Goal: Book appointment/travel/reservation

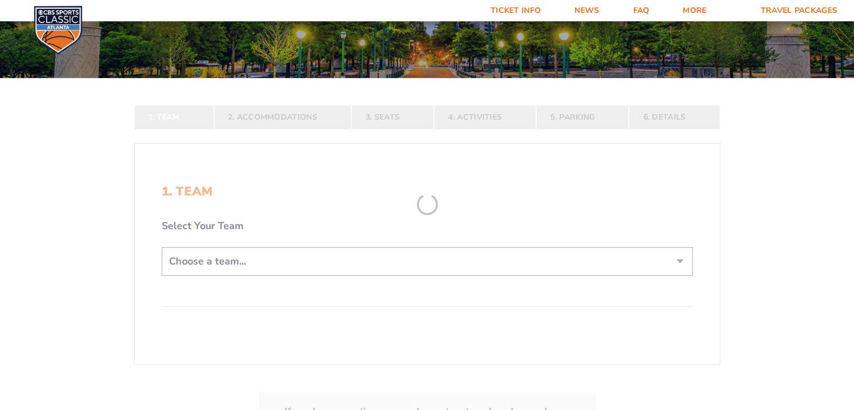
scroll to position [143, 0]
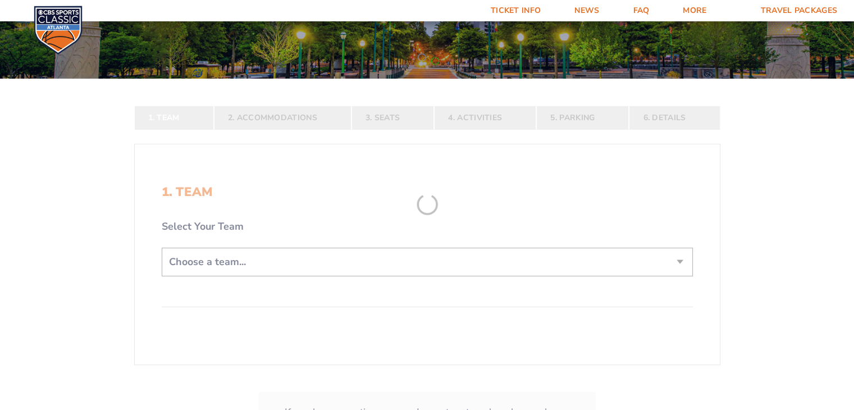
click at [283, 256] on form "[US_STATE] [US_STATE] Travel Package [US_STATE][GEOGRAPHIC_DATA] [US_STATE] Sta…" at bounding box center [427, 179] width 854 height 644
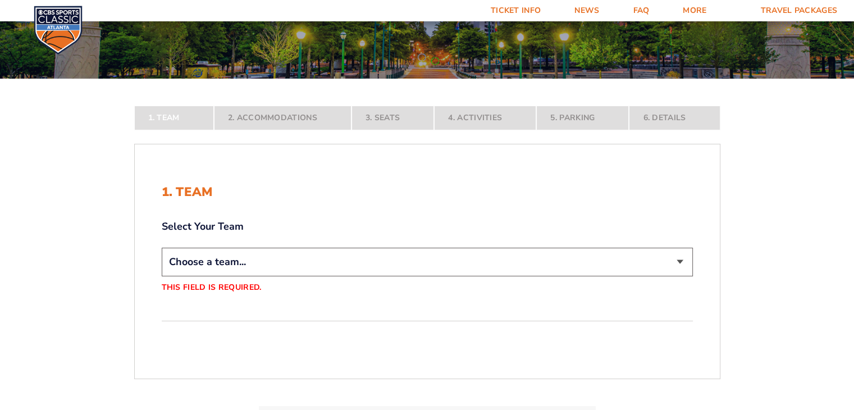
click at [380, 261] on select "Choose a team... [US_STATE] Wildcats [US_STATE] State Buckeyes [US_STATE] Tar H…" at bounding box center [427, 262] width 531 height 29
select select "12756"
click at [162, 276] on select "Choose a team... [US_STATE] Wildcats [US_STATE] State Buckeyes [US_STATE] Tar H…" at bounding box center [427, 262] width 531 height 29
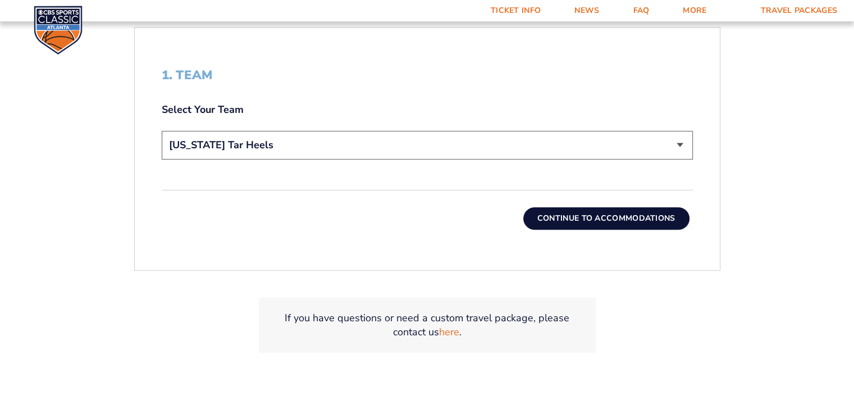
click at [629, 218] on button "Continue To Accommodations" at bounding box center [607, 218] width 166 height 22
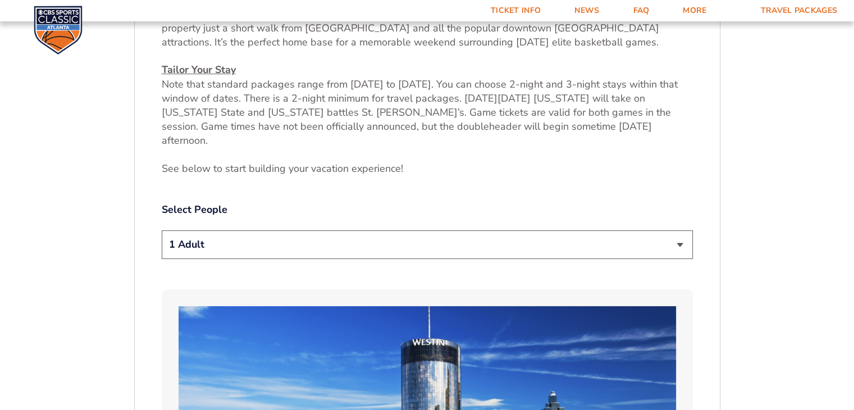
scroll to position [495, 0]
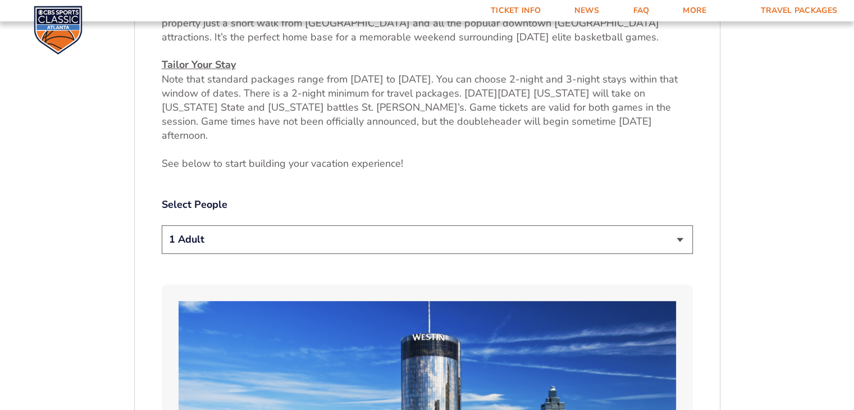
click at [673, 229] on select "1 Adult 2 Adults 3 Adults 4 Adults 2 Adults + 1 Child 2 Adults + 2 Children 2 A…" at bounding box center [427, 239] width 531 height 29
select select "2 Adults"
click at [162, 225] on select "1 Adult 2 Adults 3 Adults 4 Adults 2 Adults + 1 Child 2 Adults + 2 Children 2 A…" at bounding box center [427, 239] width 531 height 29
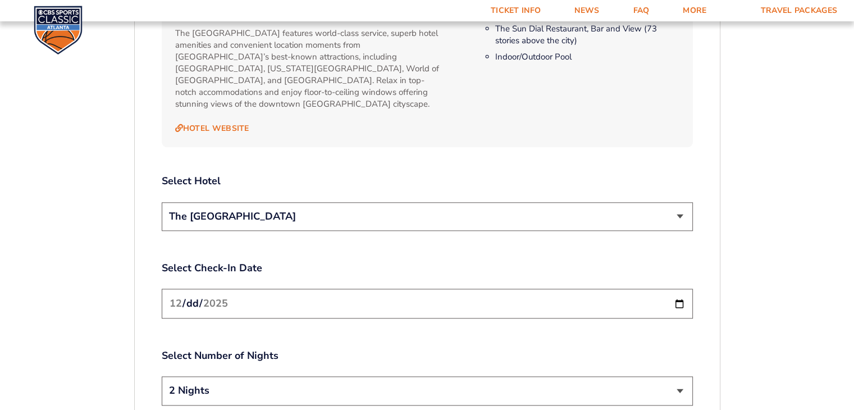
scroll to position [1231, 0]
click at [677, 201] on select "The [GEOGRAPHIC_DATA]" at bounding box center [427, 215] width 531 height 29
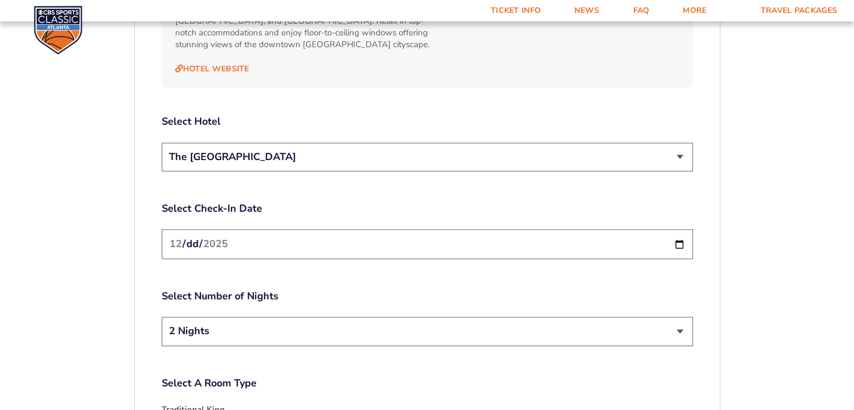
scroll to position [1290, 0]
click at [678, 229] on input "[DATE]" at bounding box center [427, 244] width 531 height 30
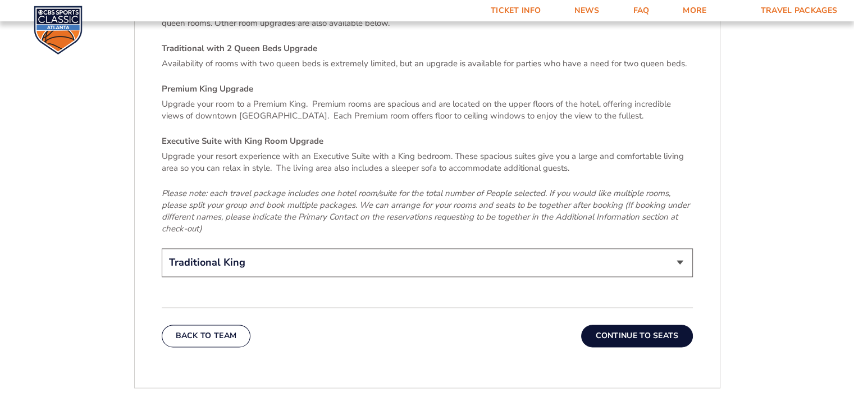
scroll to position [1703, 0]
click at [670, 248] on select "Traditional King Traditional with 2 Queen Beds Upgrade (+$95 per night) Premium…" at bounding box center [427, 262] width 531 height 29
click at [662, 325] on button "Continue To Seats" at bounding box center [636, 336] width 111 height 22
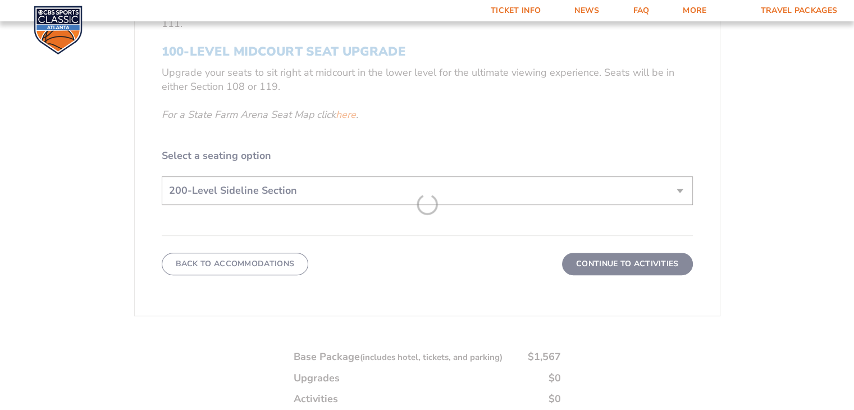
scroll to position [524, 0]
click at [624, 196] on form "Kentucky Kentucky Travel Package Ohio State Ohio State Travel Package North Car…" at bounding box center [427, 30] width 854 height 1108
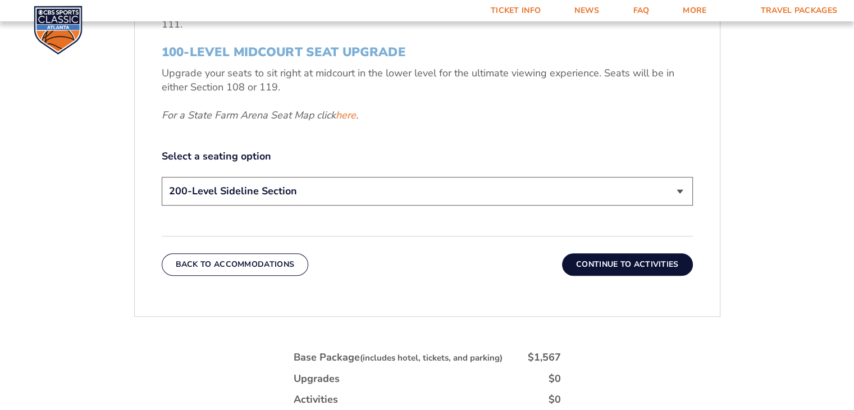
click at [578, 187] on select "200-Level Sideline Section 100-Level Corner Seat Upgrade (+$120 per person) 100…" at bounding box center [427, 191] width 531 height 29
select select "100-Level Corner Seat Upgrade"
click at [162, 177] on select "200-Level Sideline Section 100-Level Corner Seat Upgrade (+$120 per person) 100…" at bounding box center [427, 191] width 531 height 29
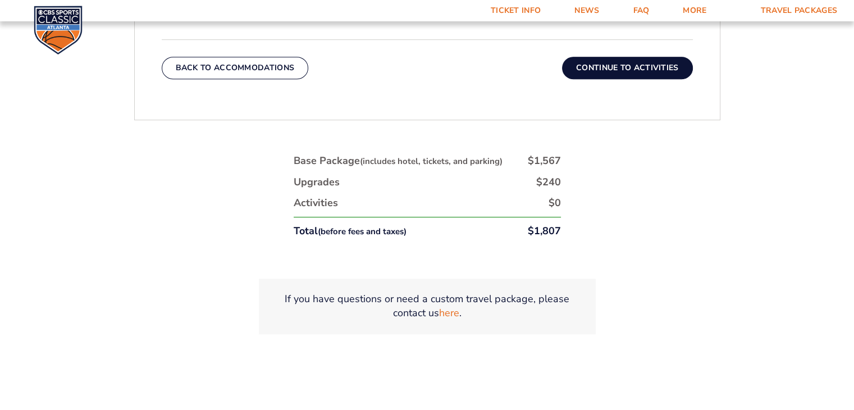
scroll to position [721, 0]
click at [665, 65] on button "Continue To Activities" at bounding box center [627, 67] width 131 height 22
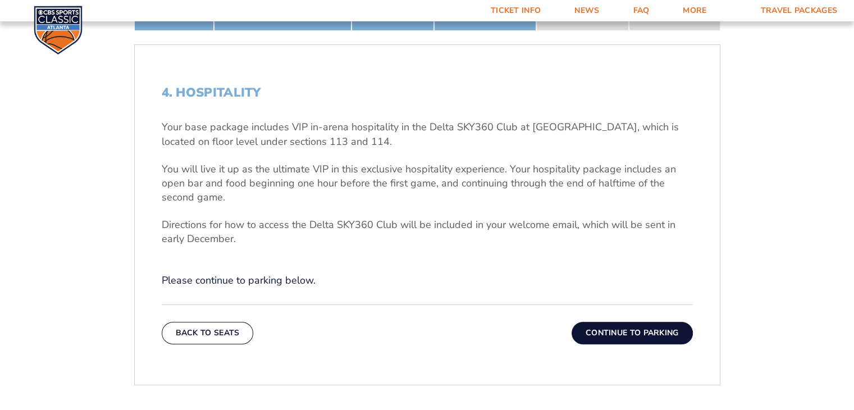
scroll to position [319, 0]
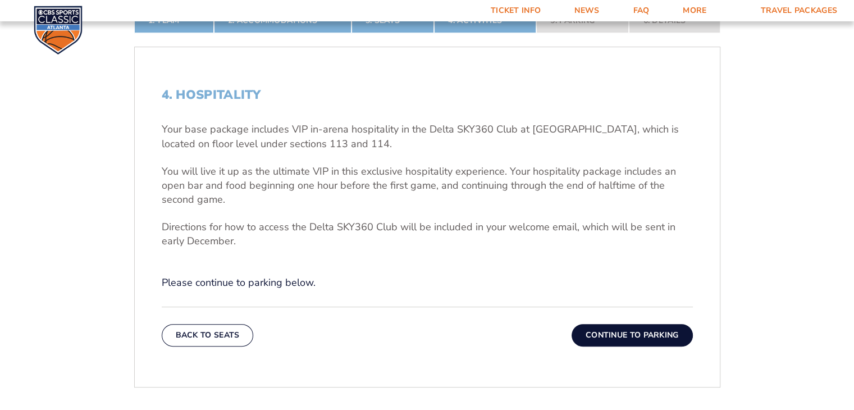
click at [662, 336] on button "Continue To Parking" at bounding box center [632, 335] width 121 height 22
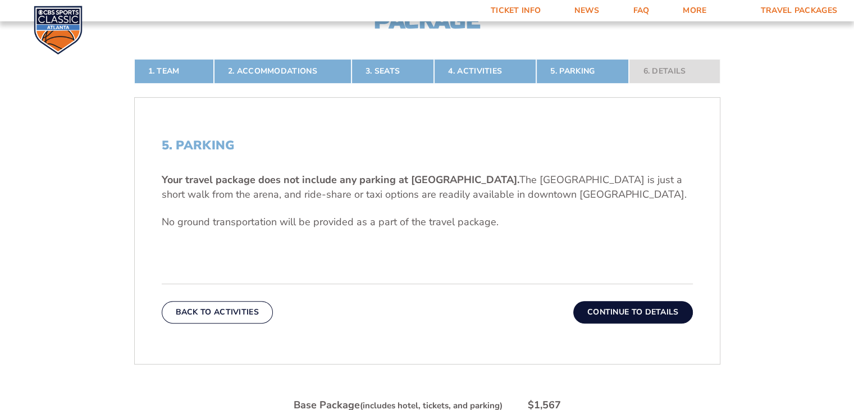
scroll to position [270, 0]
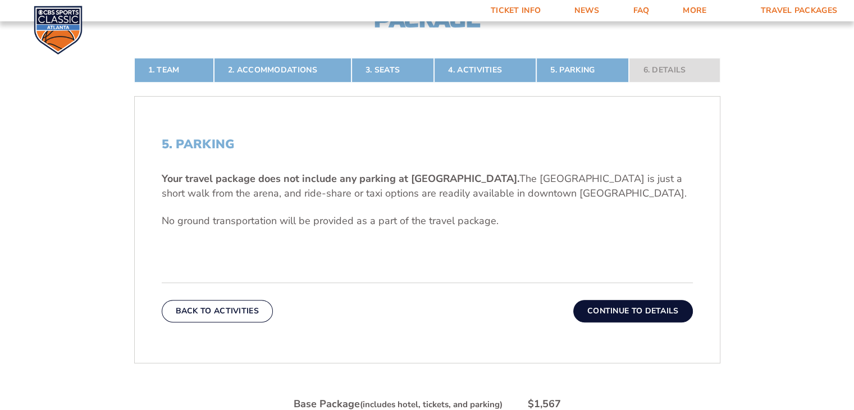
click at [665, 310] on button "Continue To Details" at bounding box center [634, 311] width 120 height 22
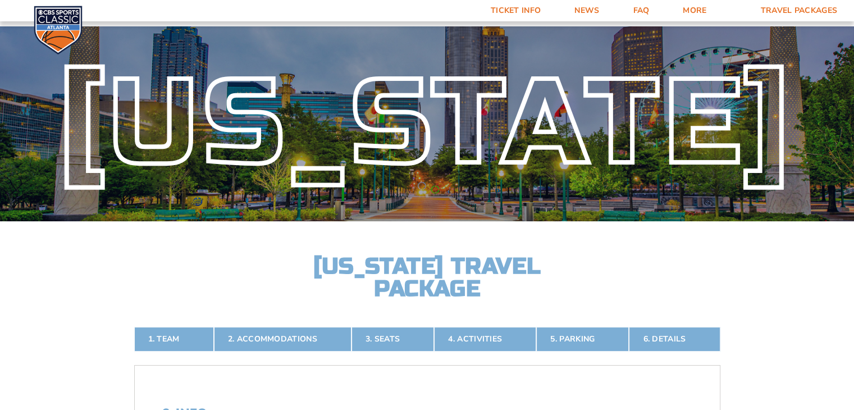
scroll to position [0, 0]
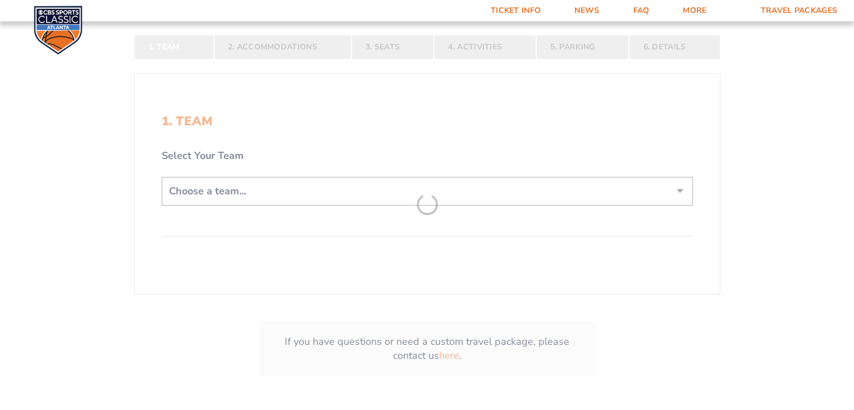
scroll to position [225, 0]
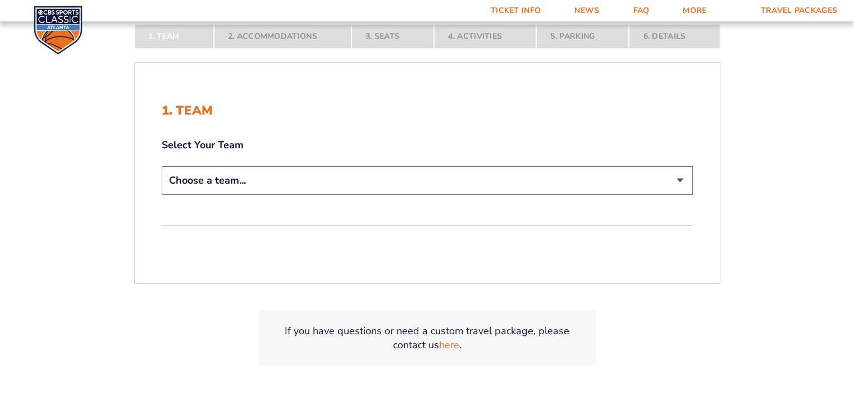
click at [305, 183] on select "Choose a team... [US_STATE] Wildcats [US_STATE] State Buckeyes [US_STATE] Tar H…" at bounding box center [427, 180] width 531 height 29
select select "12756"
click at [162, 166] on select "Choose a team... [US_STATE] Wildcats [US_STATE] State Buckeyes [US_STATE] Tar H…" at bounding box center [427, 180] width 531 height 29
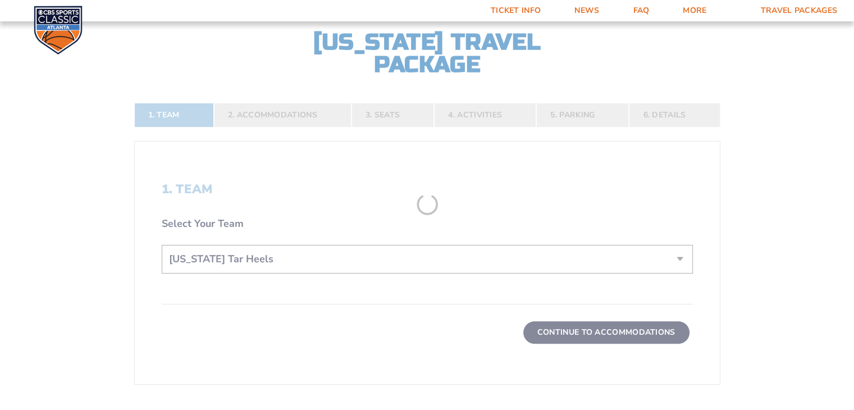
scroll to position [303, 0]
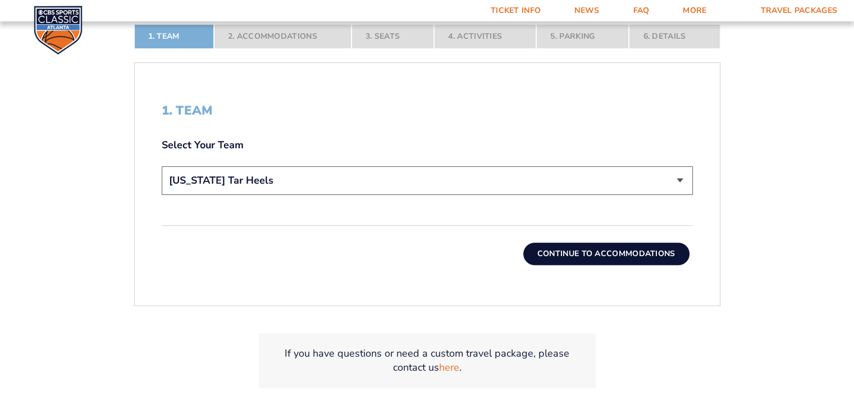
click at [574, 254] on button "Continue To Accommodations" at bounding box center [607, 254] width 166 height 22
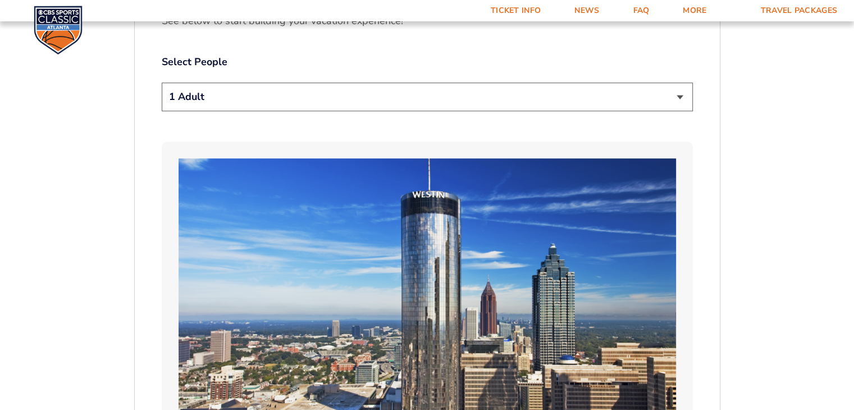
scroll to position [643, 0]
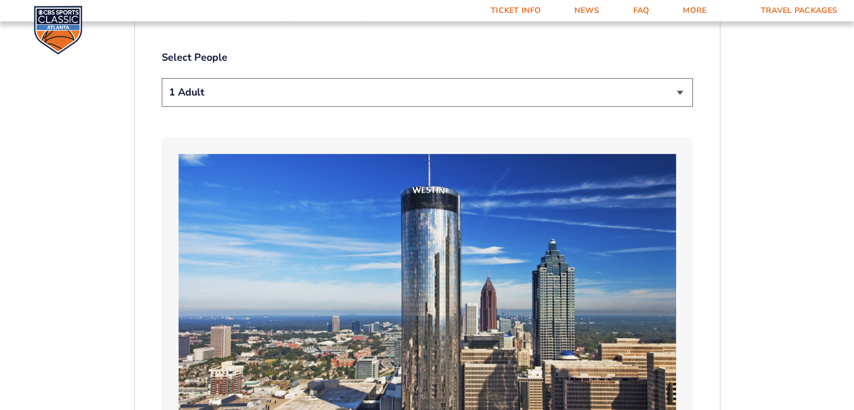
click at [416, 84] on select "1 Adult 2 Adults 3 Adults 4 Adults 2 Adults + 1 Child 2 Adults + 2 Children 2 A…" at bounding box center [427, 92] width 531 height 29
select select "2 Adults"
click at [162, 78] on select "1 Adult 2 Adults 3 Adults 4 Adults 2 Adults + 1 Child 2 Adults + 2 Children 2 A…" at bounding box center [427, 92] width 531 height 29
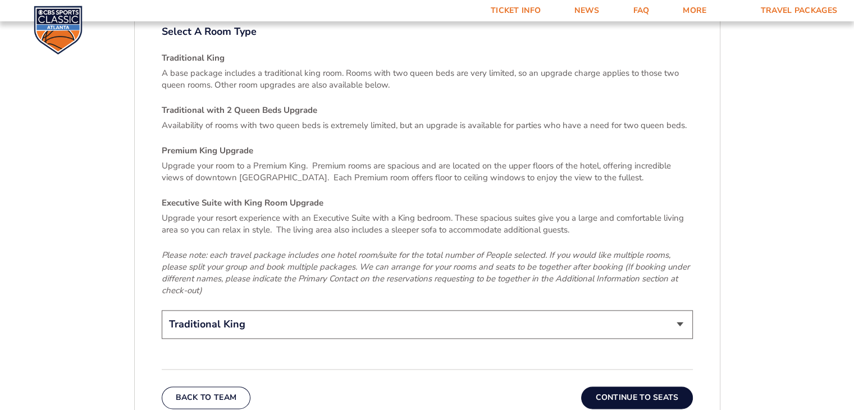
scroll to position [1710, 0]
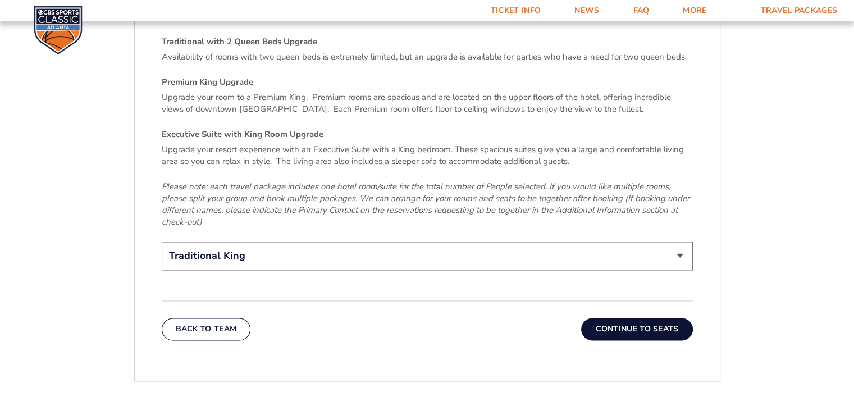
click at [648, 318] on button "Continue To Seats" at bounding box center [636, 329] width 111 height 22
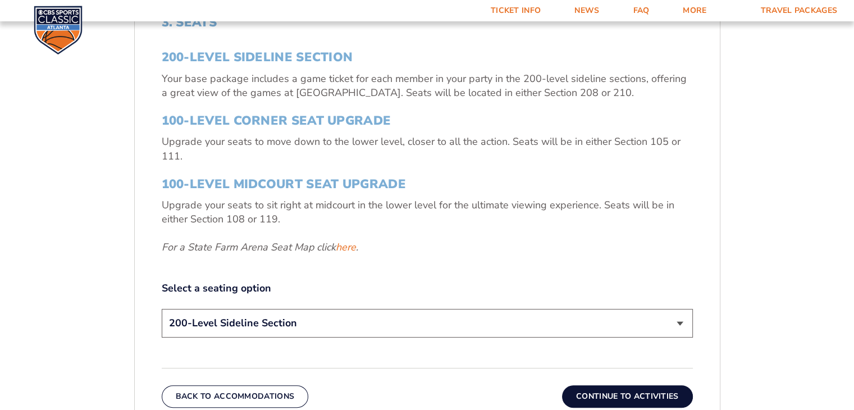
scroll to position [418, 0]
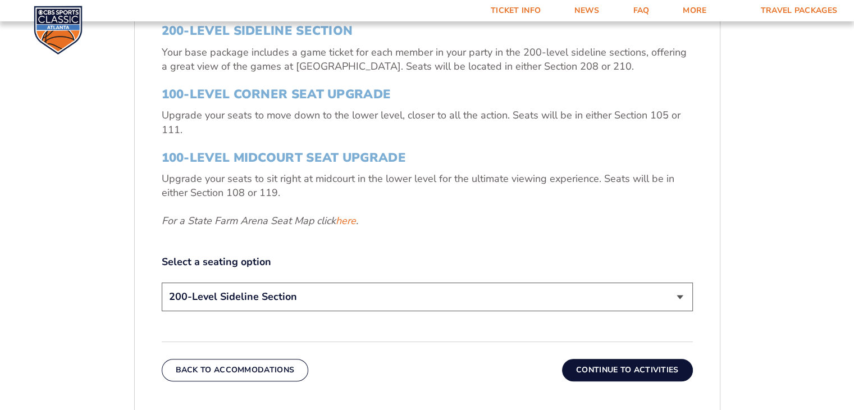
click at [386, 301] on select "200-Level Sideline Section 100-Level Corner Seat Upgrade (+$120 per person) 100…" at bounding box center [427, 297] width 531 height 29
select select "100-Level Corner Seat Upgrade"
click at [162, 283] on select "200-Level Sideline Section 100-Level Corner Seat Upgrade (+$120 per person) 100…" at bounding box center [427, 297] width 531 height 29
click at [351, 221] on link "here" at bounding box center [346, 221] width 20 height 14
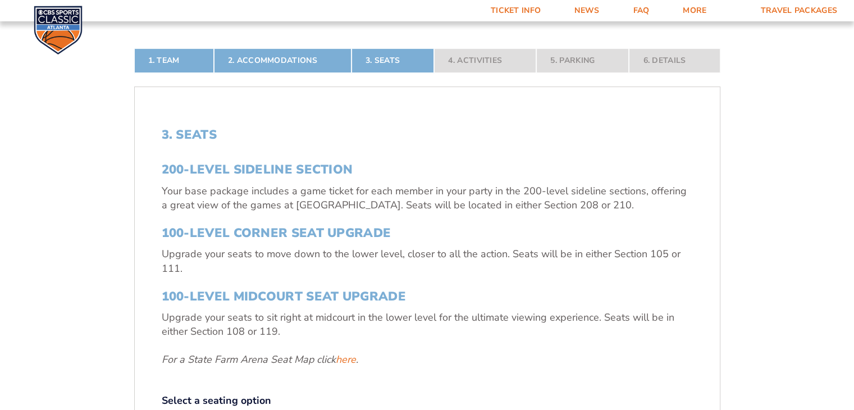
scroll to position [306, 0]
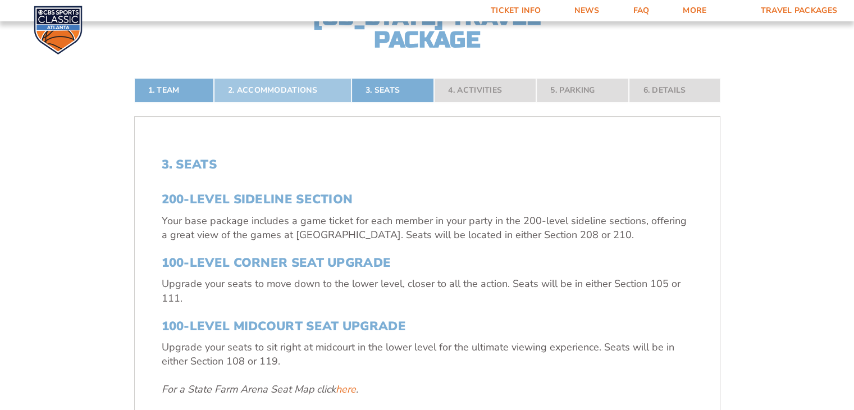
click at [280, 97] on link "2. Accommodations" at bounding box center [283, 90] width 138 height 25
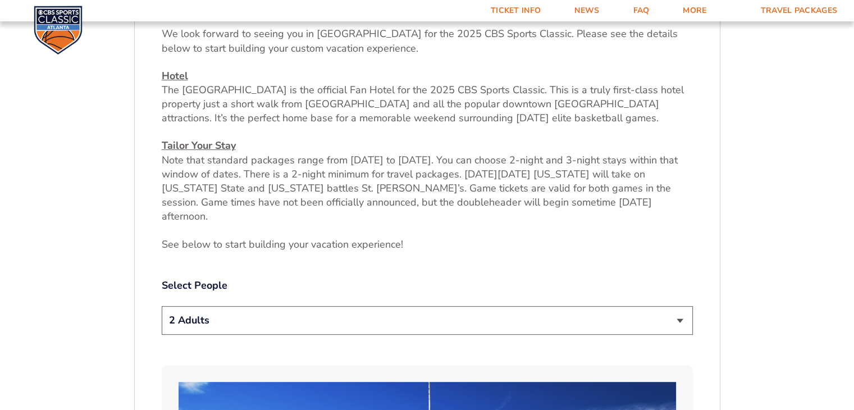
scroll to position [249, 0]
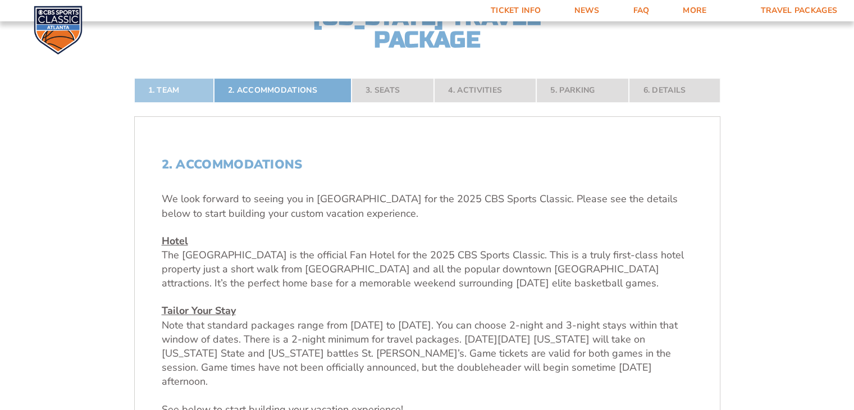
click at [194, 90] on link "1. Team" at bounding box center [174, 90] width 80 height 25
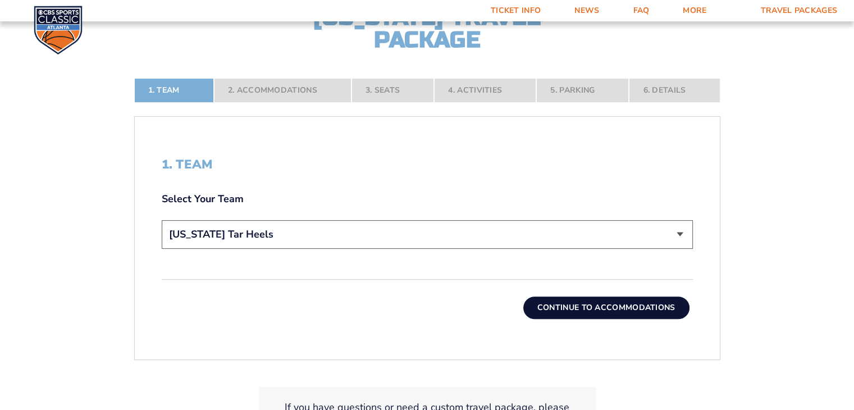
click at [546, 298] on button "Continue To Accommodations" at bounding box center [607, 308] width 166 height 22
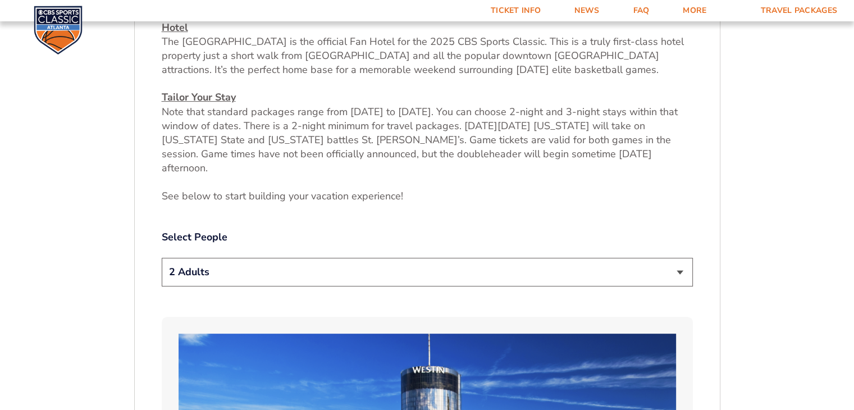
scroll to position [474, 0]
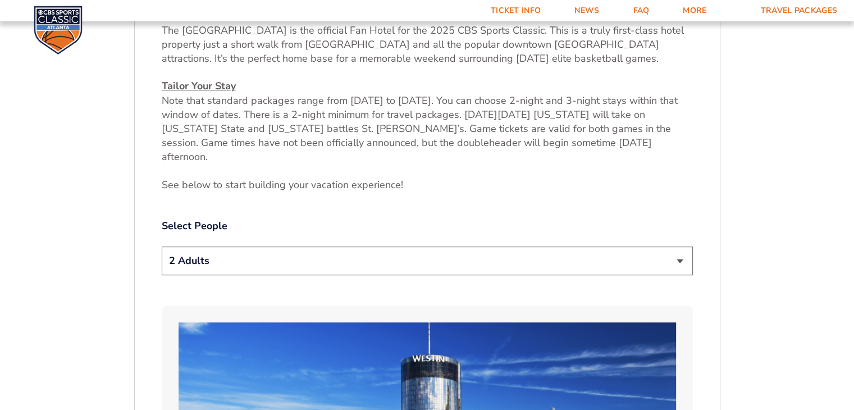
click at [399, 247] on select "1 Adult 2 Adults 3 Adults 4 Adults 2 Adults + 1 Child 2 Adults + 2 Children 2 A…" at bounding box center [427, 261] width 531 height 29
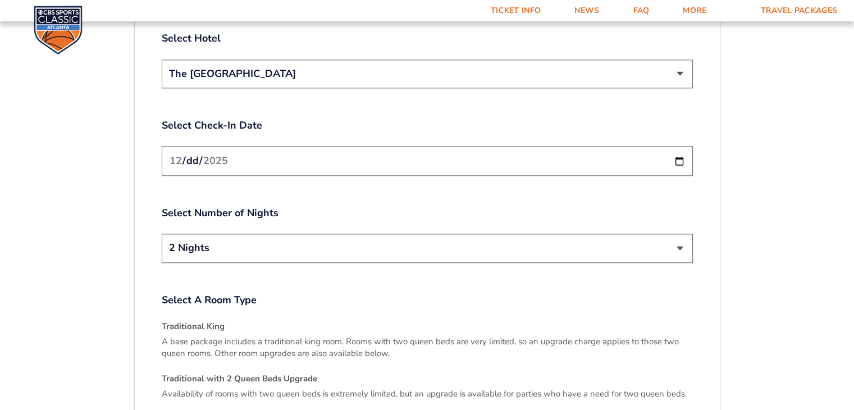
scroll to position [1317, 0]
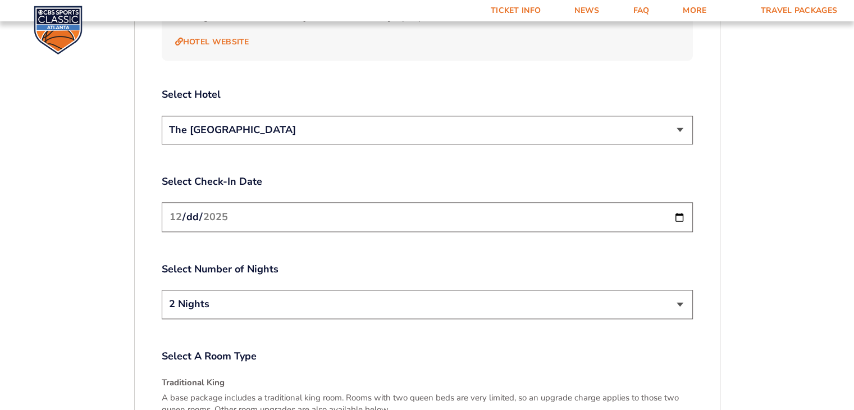
click at [320, 290] on select "2 Nights 3 Nights" at bounding box center [427, 304] width 531 height 29
click at [162, 290] on select "2 Nights 3 Nights" at bounding box center [427, 304] width 531 height 29
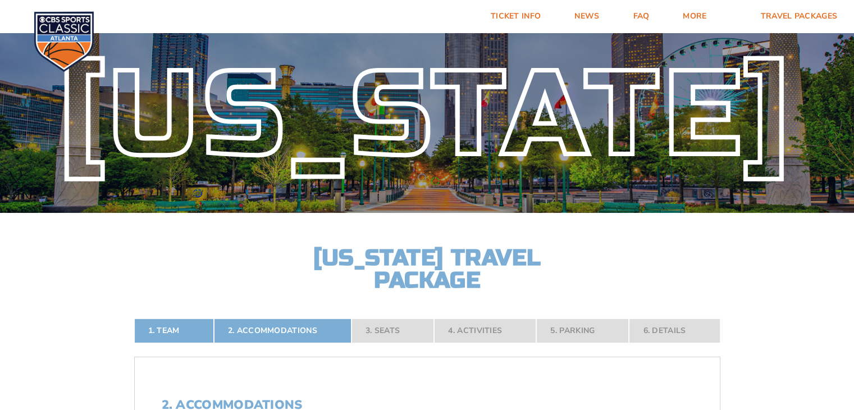
scroll to position [0, 0]
